Goal: Task Accomplishment & Management: Use online tool/utility

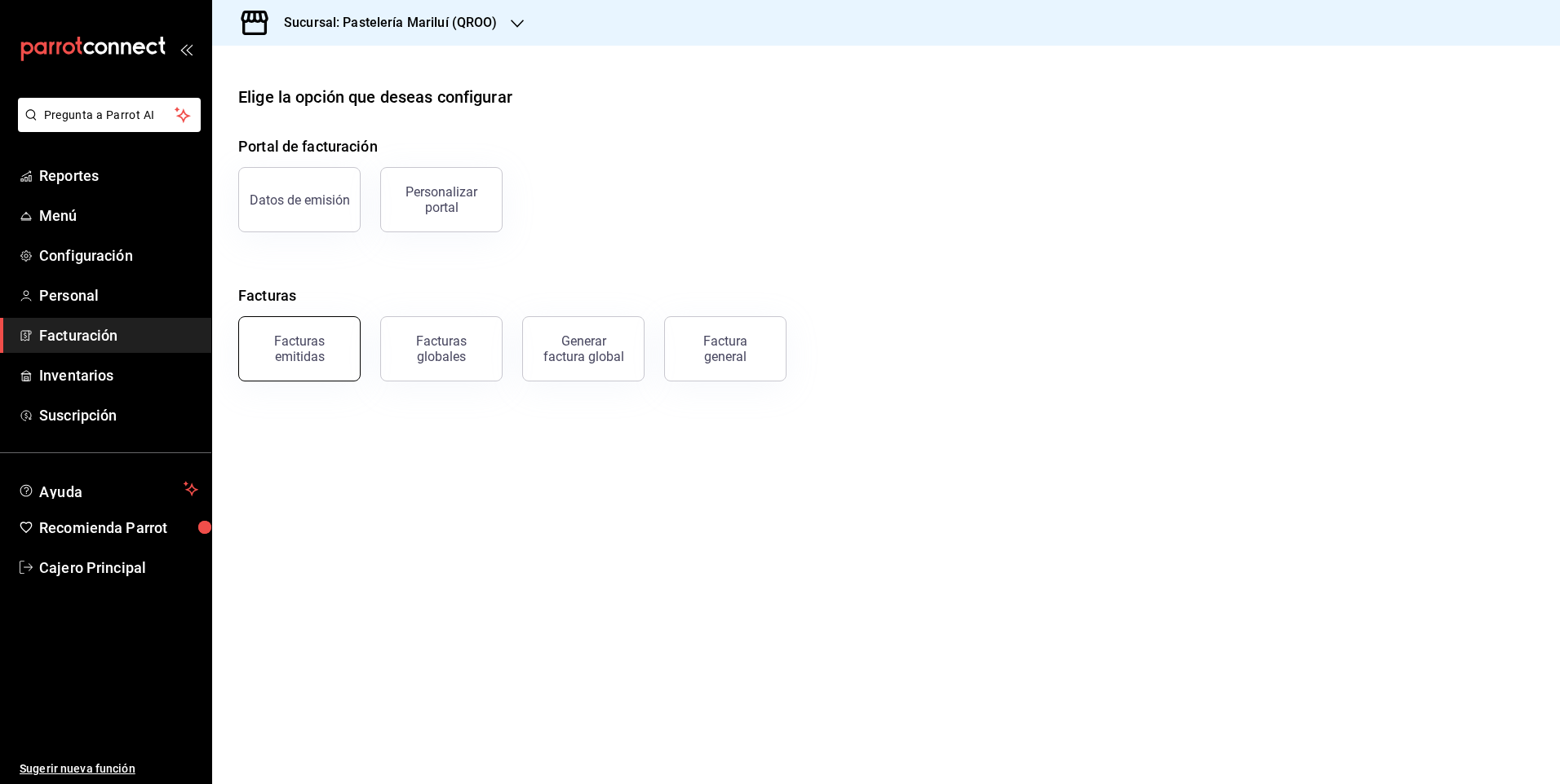
click at [314, 345] on div "Facturas emitidas" at bounding box center [300, 349] width 101 height 31
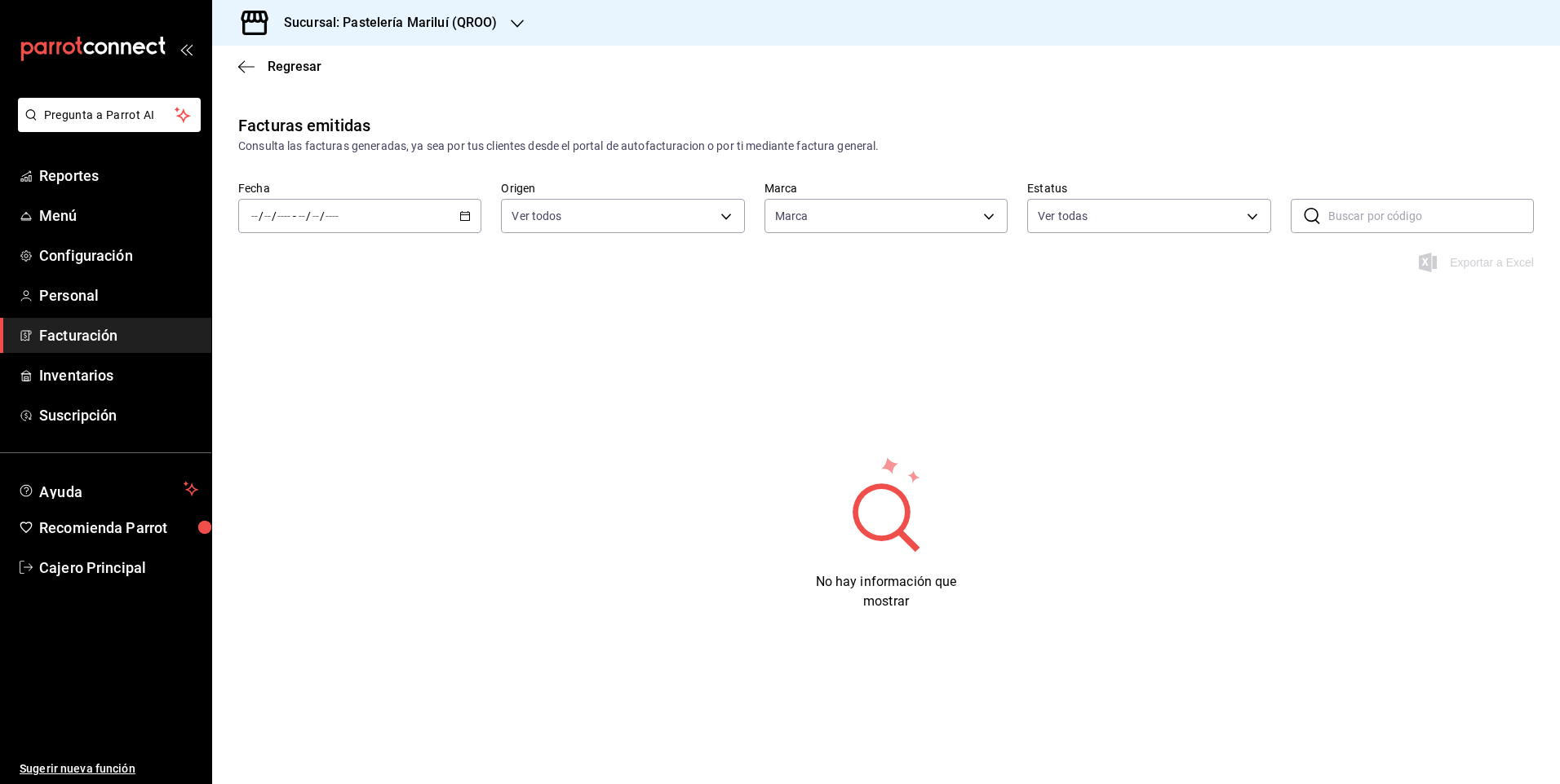
type input "d1899554-f730-4f51-8c80-c6342bb5bc4c"
click at [469, 219] on icon "button" at bounding box center [465, 216] width 11 height 11
click at [333, 451] on span "Rango de fechas" at bounding box center [315, 449] width 127 height 17
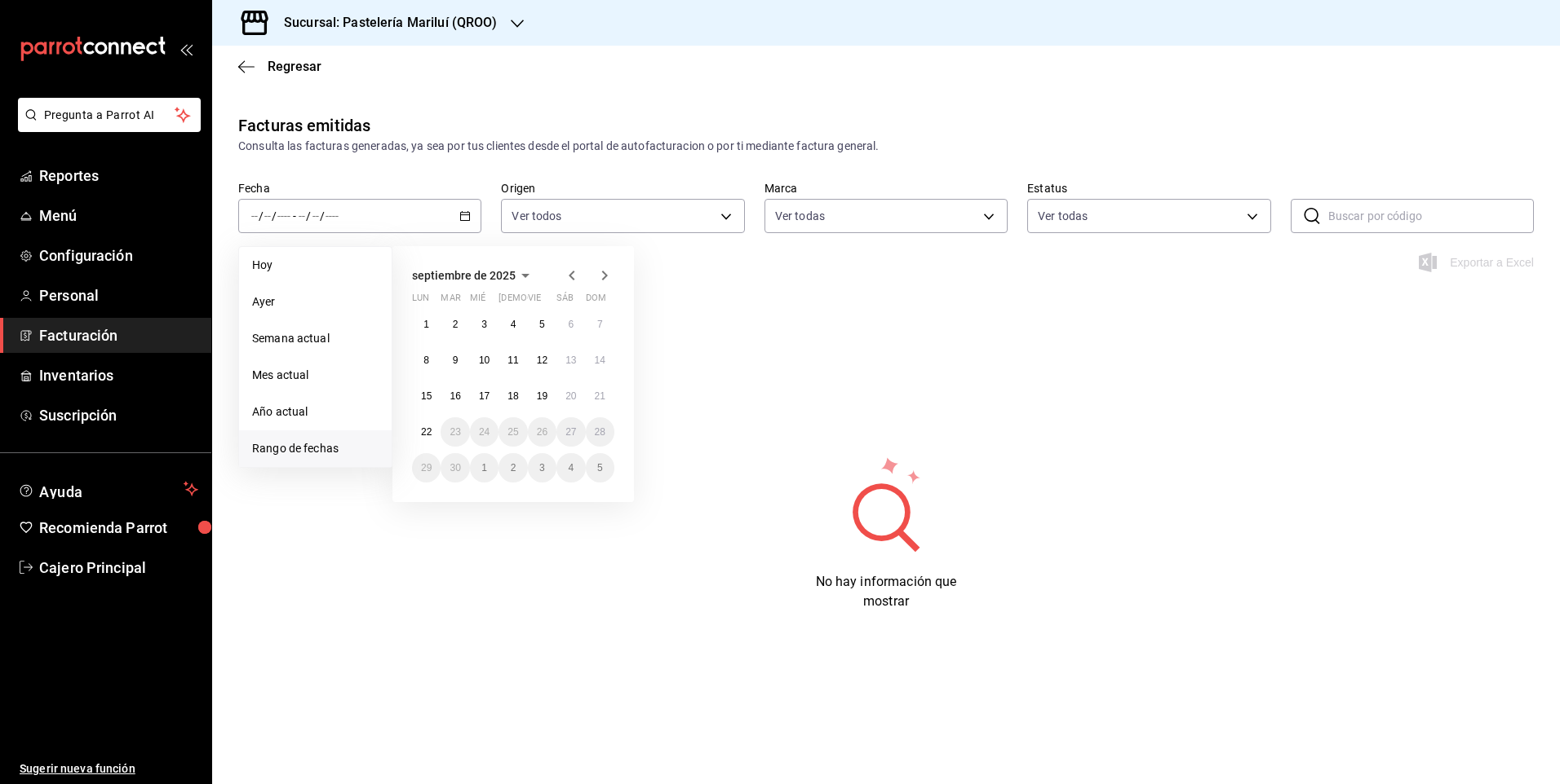
click at [569, 275] on icon "button" at bounding box center [571, 276] width 6 height 10
click at [537, 326] on button "1" at bounding box center [542, 325] width 29 height 29
click at [594, 463] on abbr "31" at bounding box center [599, 468] width 11 height 11
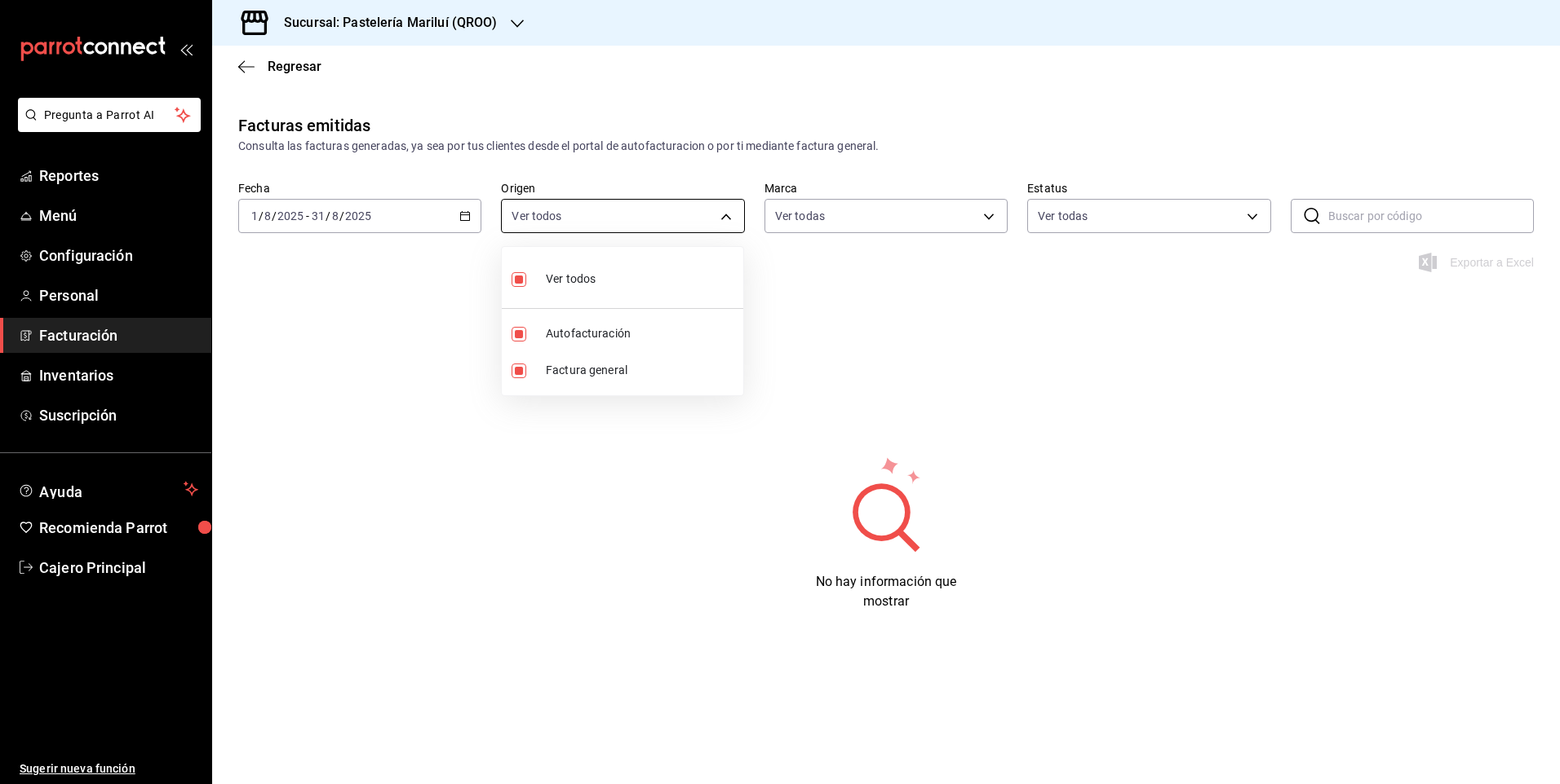
click at [610, 216] on body "Pregunta a Parrot AI Reportes Menú Configuración Personal Facturación Inventari…" at bounding box center [780, 392] width 1560 height 784
click at [731, 147] on div at bounding box center [780, 392] width 1560 height 784
click at [844, 220] on body "Pregunta a Parrot AI Reportes Menú Configuración Personal Facturación Inventari…" at bounding box center [780, 392] width 1560 height 784
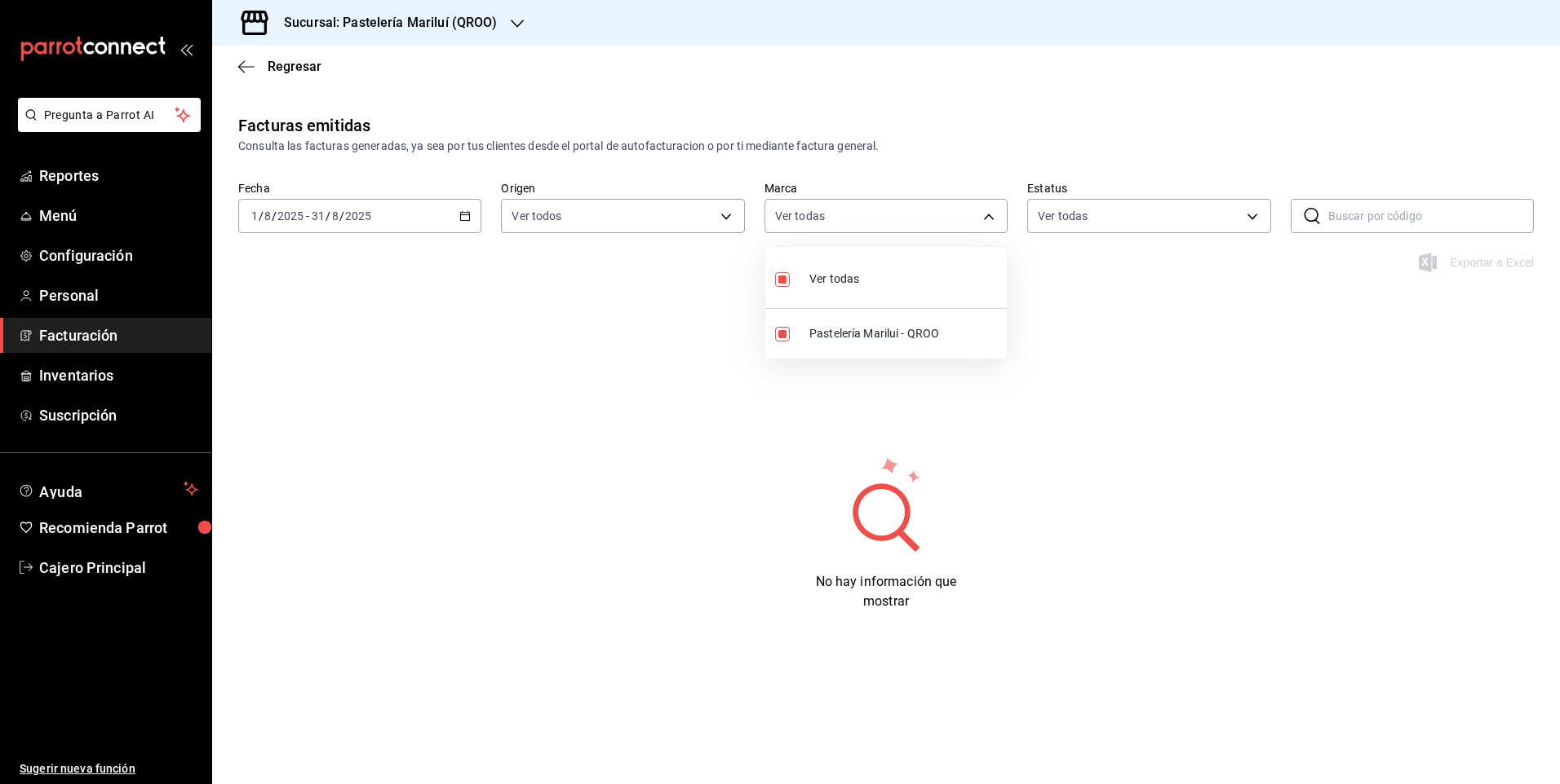
click at [1173, 223] on div at bounding box center [780, 392] width 1560 height 784
click at [1173, 222] on body "Pregunta a Parrot AI Reportes Menú Configuración Personal Facturación Inventari…" at bounding box center [780, 392] width 1560 height 784
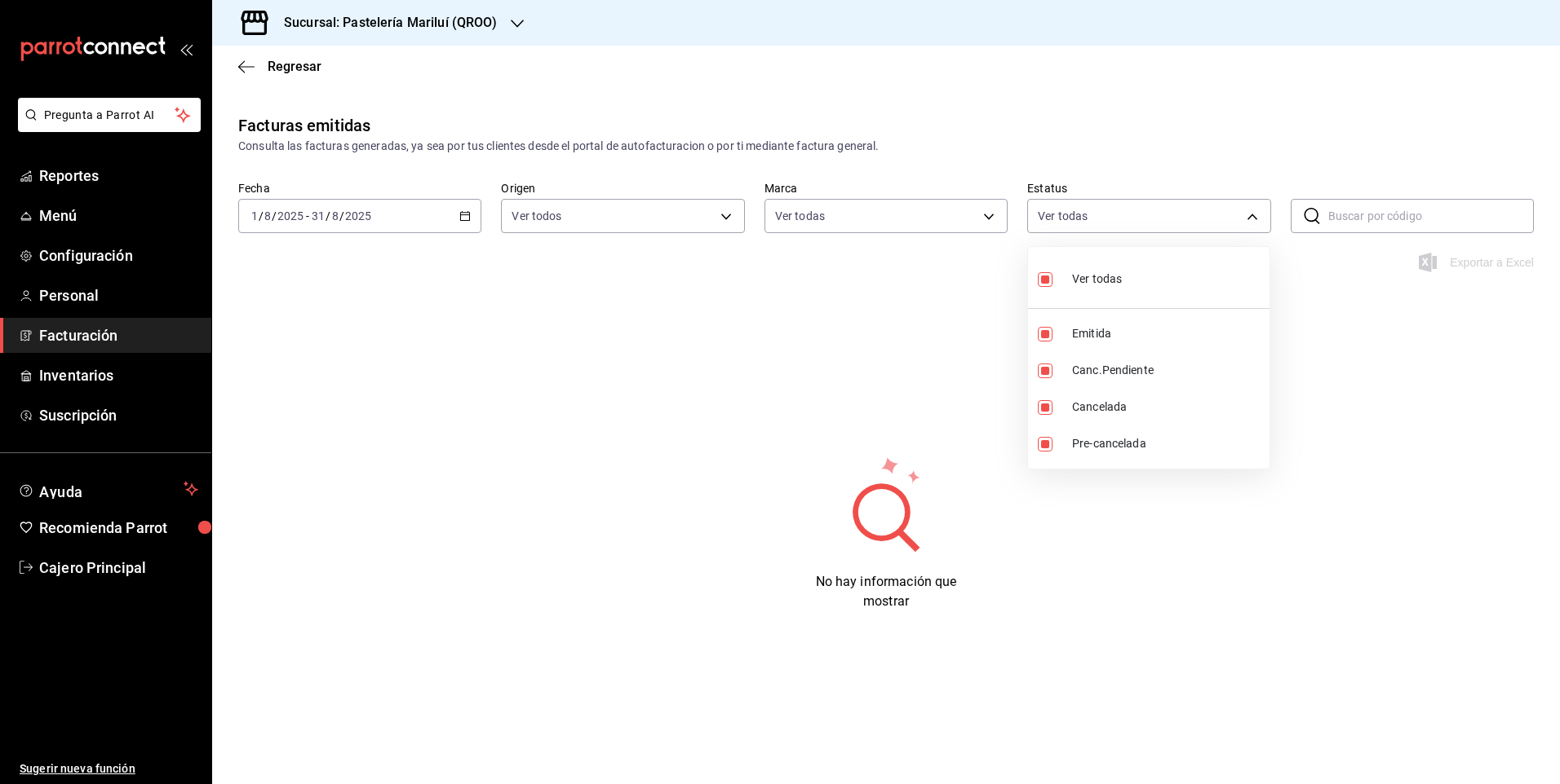
click at [1171, 221] on div at bounding box center [780, 392] width 1560 height 784
click at [1177, 319] on div "Facturas emitidas Consulta las facturas generadas, ya sea por tus clientes desd…" at bounding box center [886, 395] width 1348 height 564
click at [243, 64] on icon "button" at bounding box center [247, 67] width 16 height 15
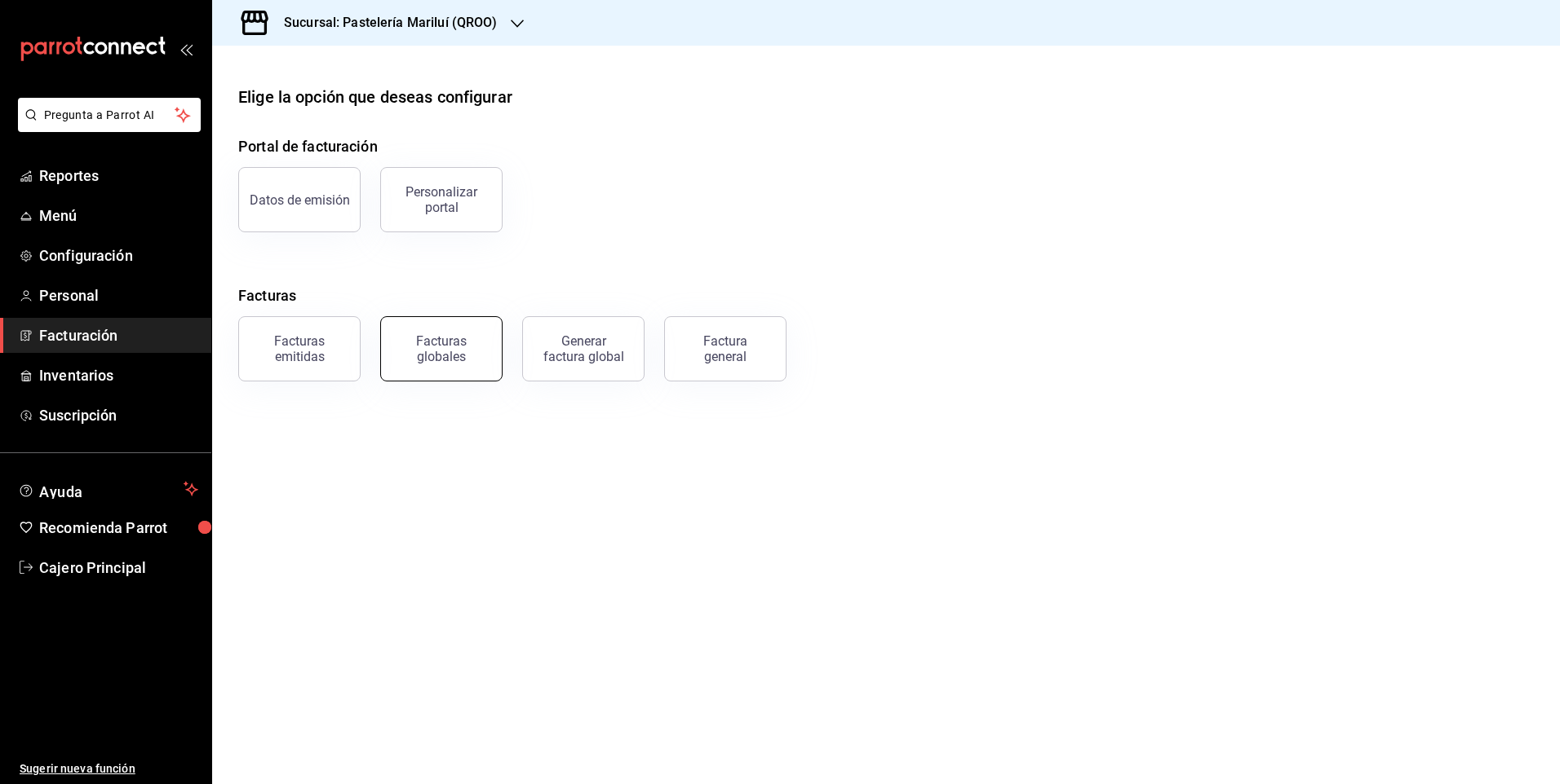
click at [425, 348] on div "Facturas globales" at bounding box center [442, 349] width 101 height 31
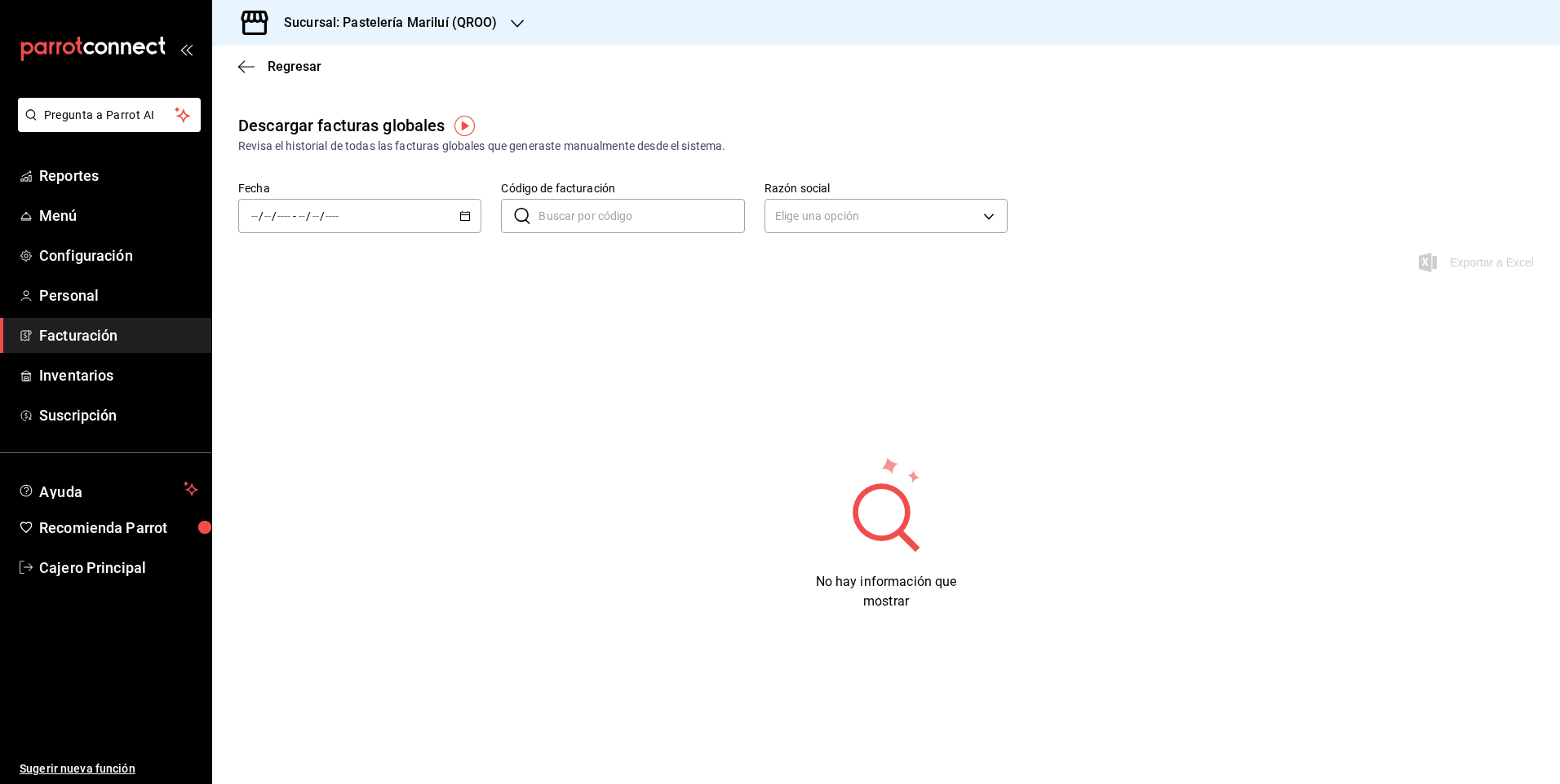
click at [461, 211] on icon "button" at bounding box center [465, 216] width 11 height 11
click at [327, 443] on span "Rango de fechas" at bounding box center [315, 449] width 127 height 17
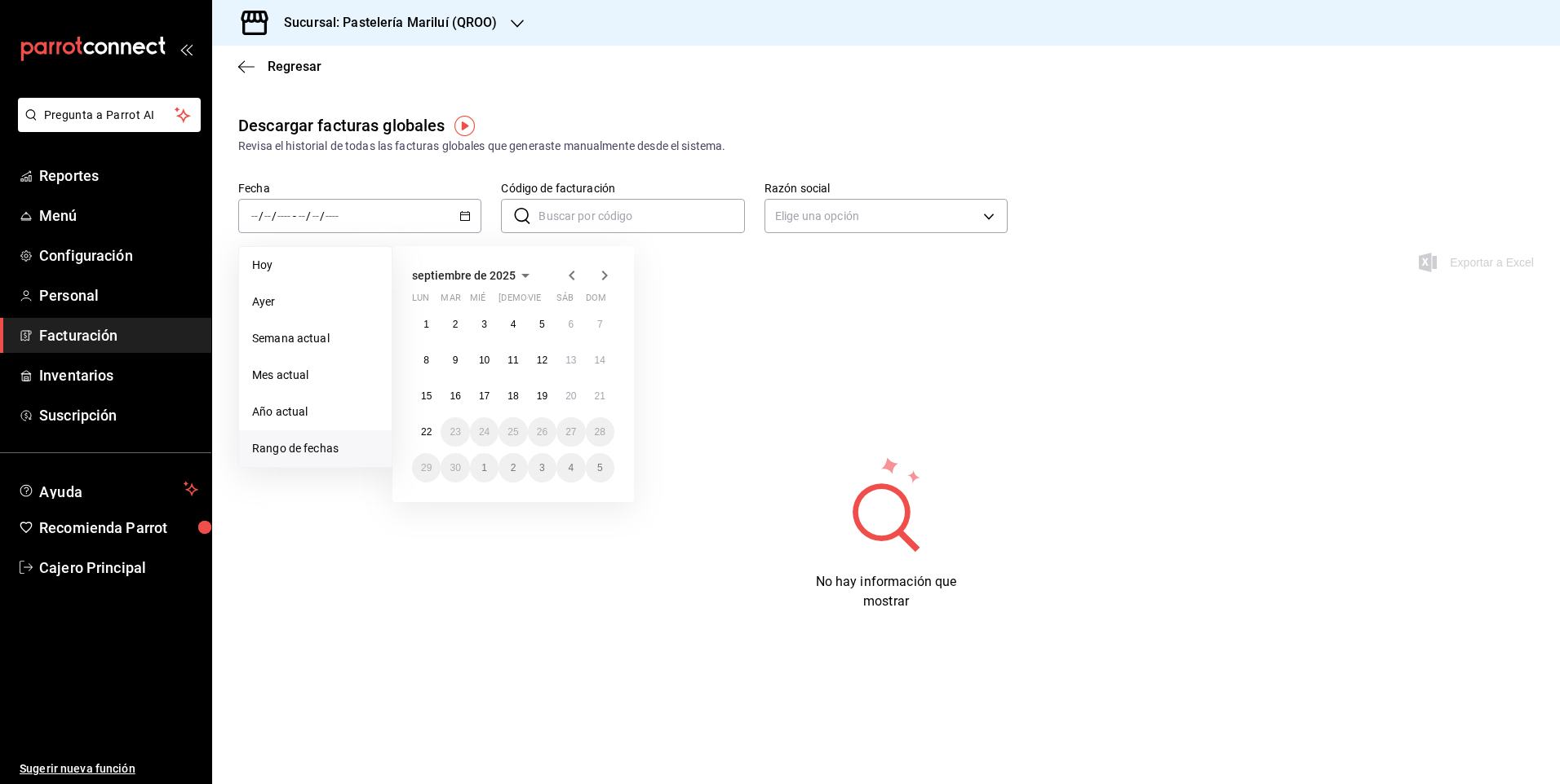
click at [569, 274] on icon "button" at bounding box center [572, 276] width 20 height 20
click at [544, 322] on abbr "1" at bounding box center [542, 325] width 6 height 11
click at [599, 468] on abbr "31" at bounding box center [599, 468] width 11 height 11
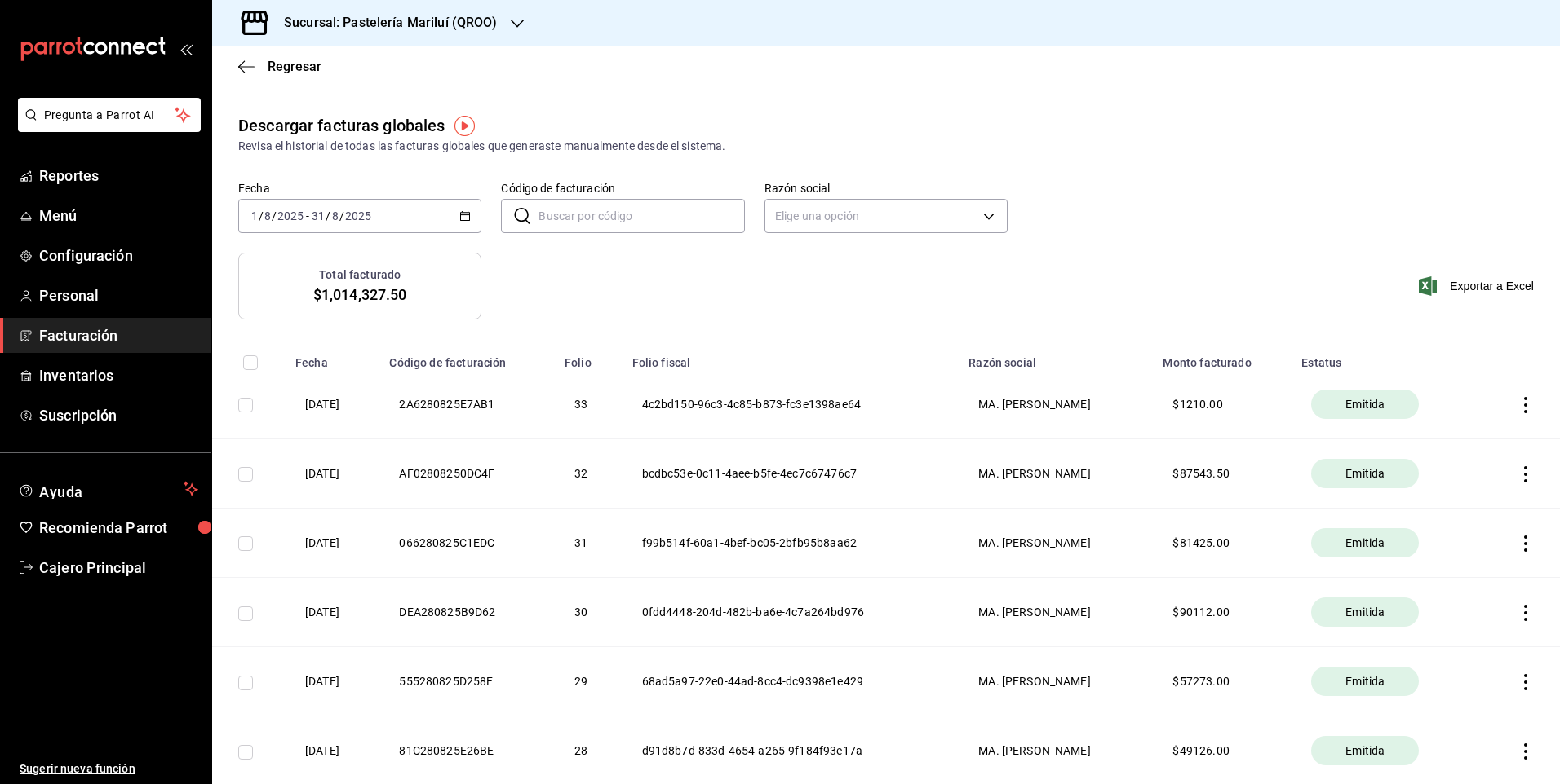
click at [463, 213] on \(Stroke\) "button" at bounding box center [465, 216] width 10 height 9
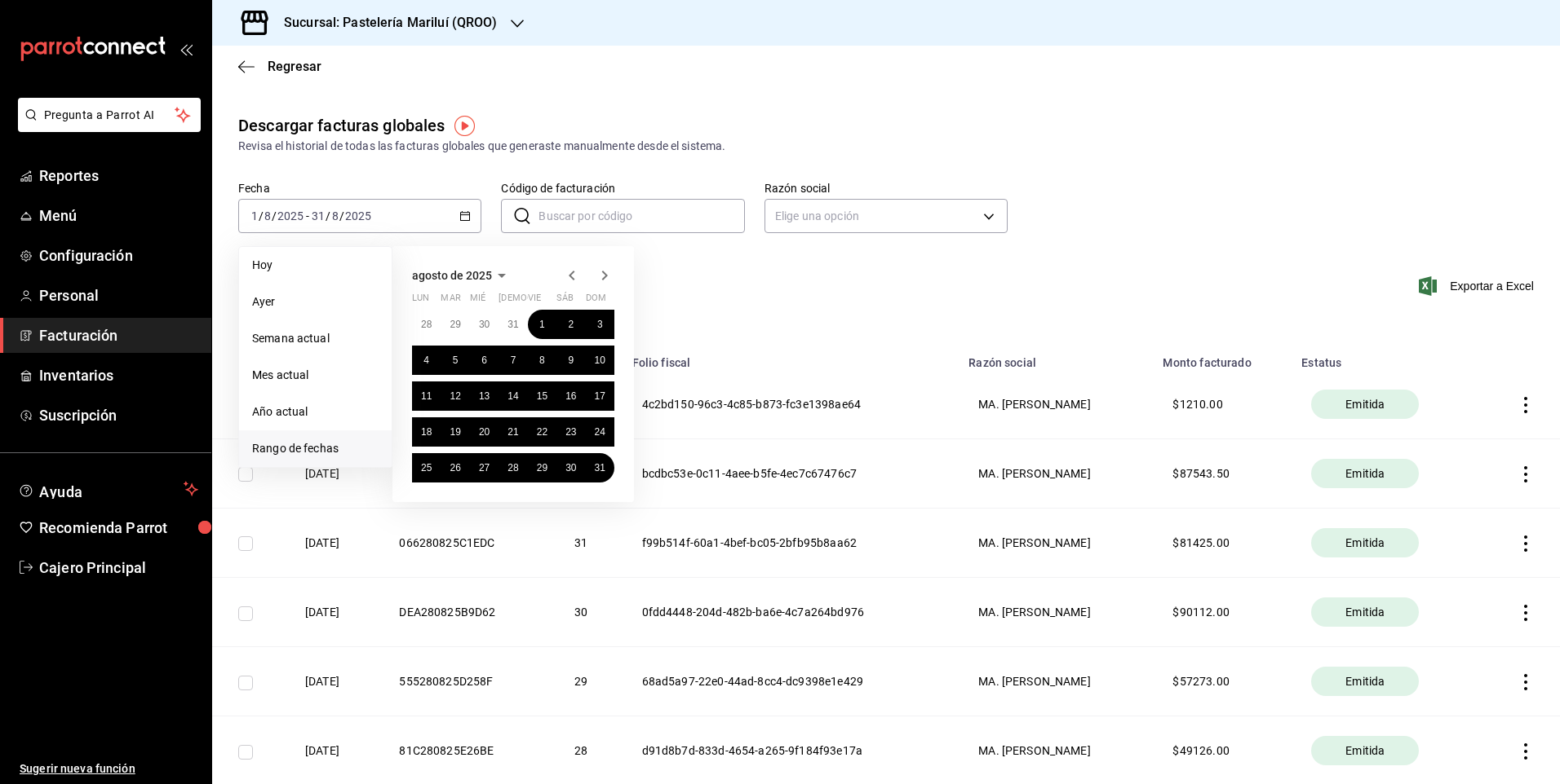
click at [607, 274] on icon "button" at bounding box center [604, 276] width 20 height 20
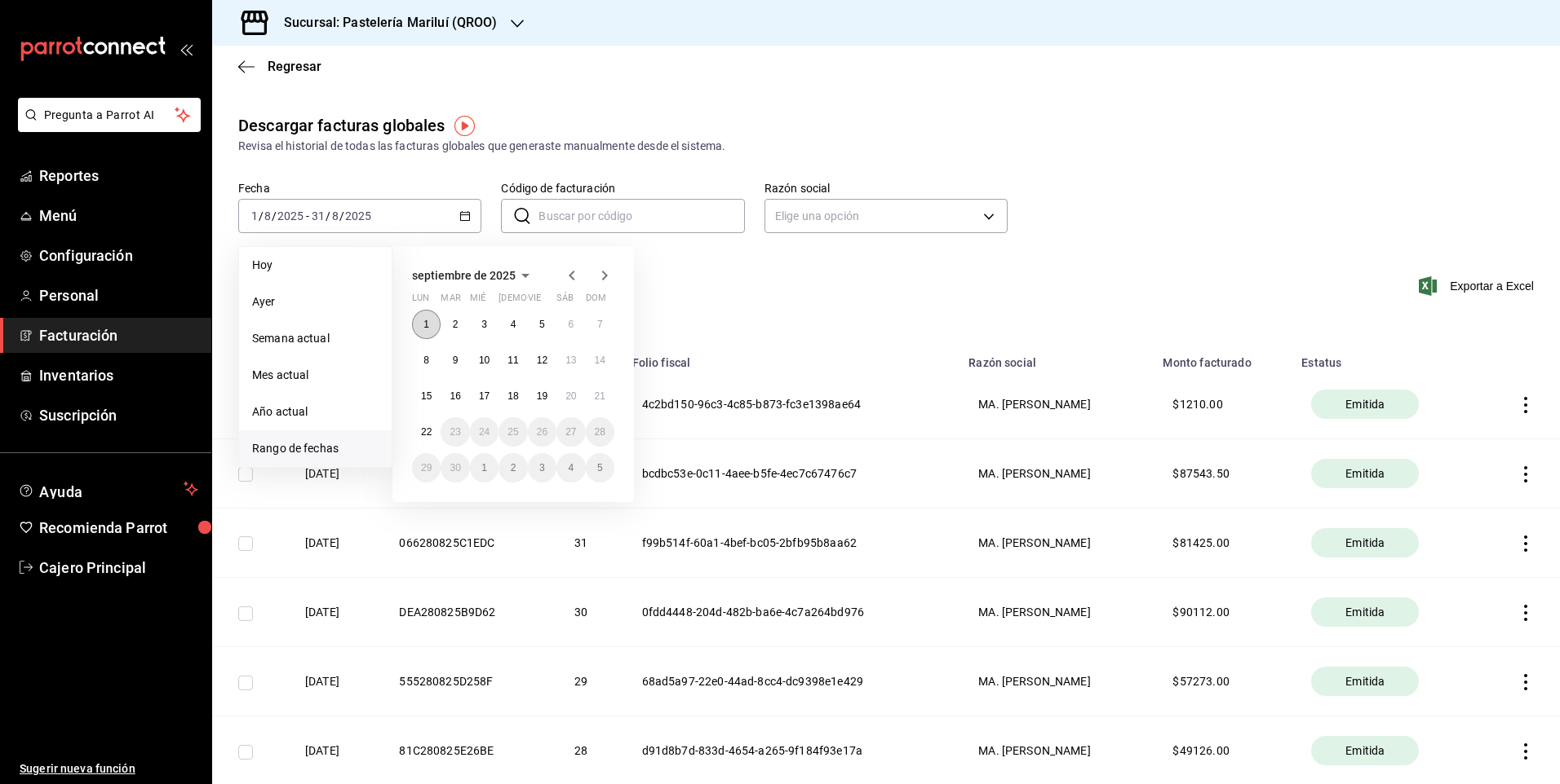
click at [428, 318] on button "1" at bounding box center [426, 325] width 29 height 29
click at [429, 434] on abbr "22" at bounding box center [426, 432] width 11 height 11
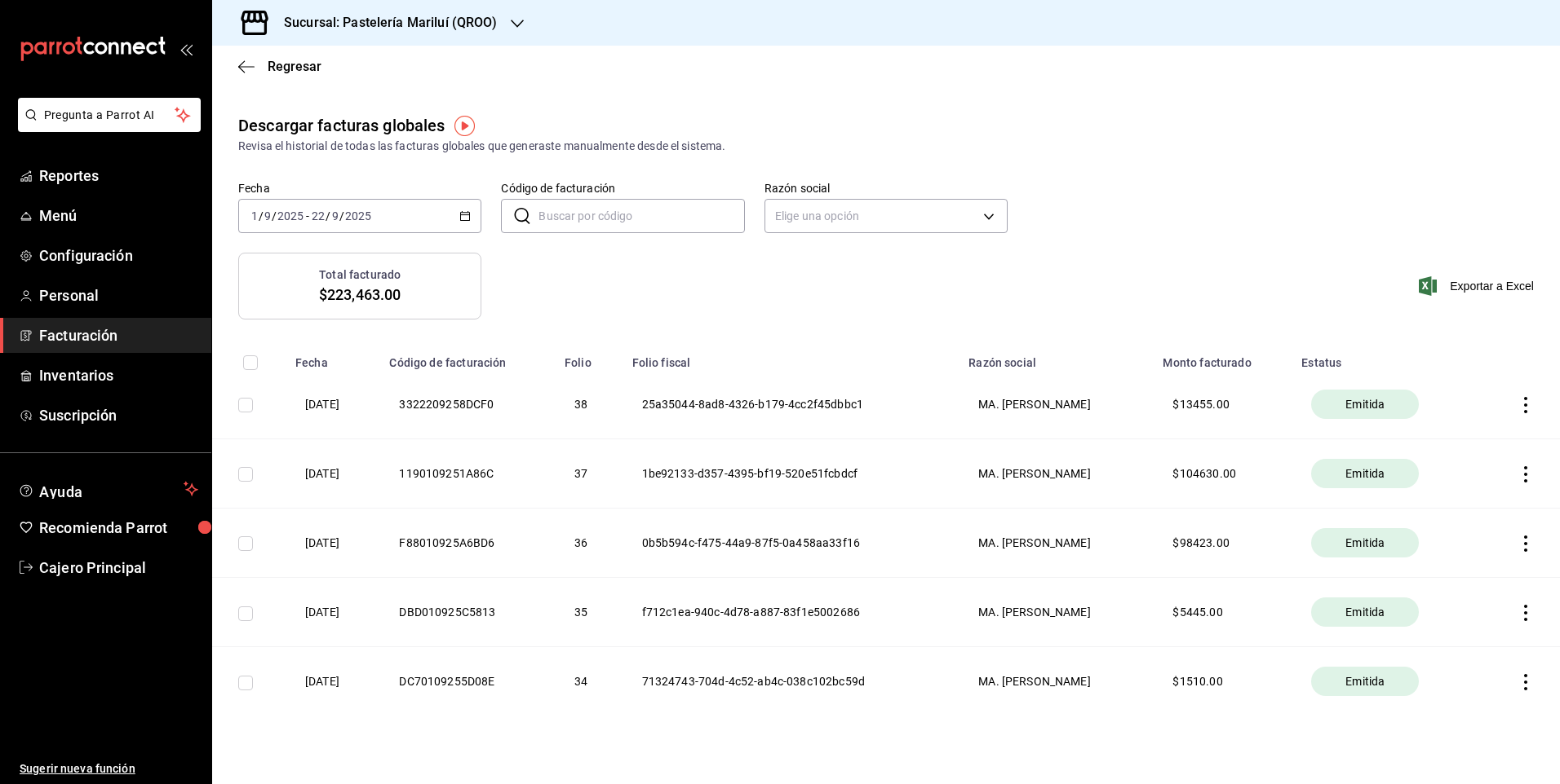
click at [1518, 680] on icon "button" at bounding box center [1526, 682] width 16 height 16
click at [1247, 677] on div at bounding box center [780, 392] width 1560 height 784
click at [1376, 684] on span "Emitida" at bounding box center [1365, 681] width 52 height 16
click at [1524, 681] on icon "button" at bounding box center [1526, 682] width 3 height 16
click at [1472, 638] on div "Descargar PDF" at bounding box center [1462, 642] width 78 height 13
